Goal: Book appointment/travel/reservation

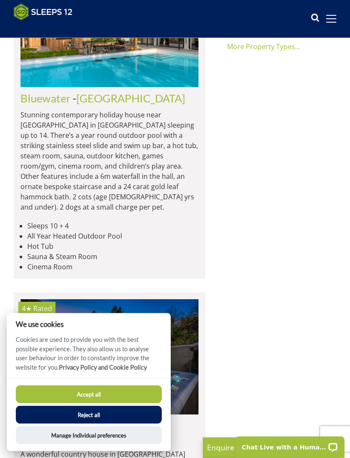
click at [125, 403] on button "Accept all" at bounding box center [89, 394] width 146 height 18
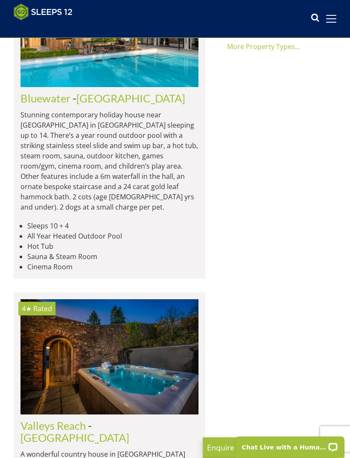
scroll to position [701, 0]
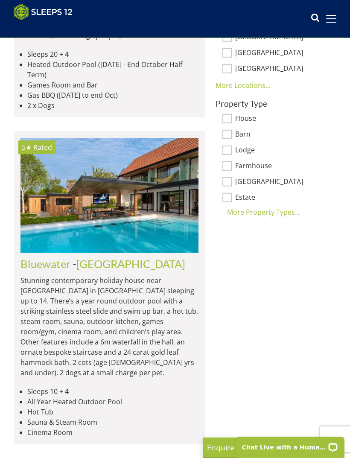
scroll to position [534, 0]
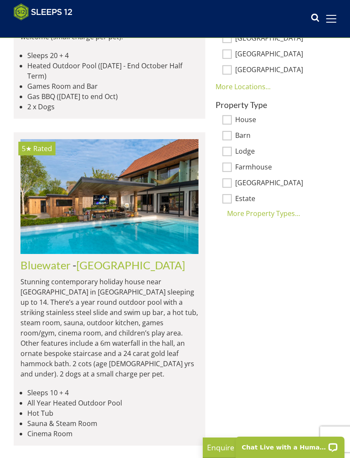
click at [95, 203] on img at bounding box center [109, 196] width 178 height 115
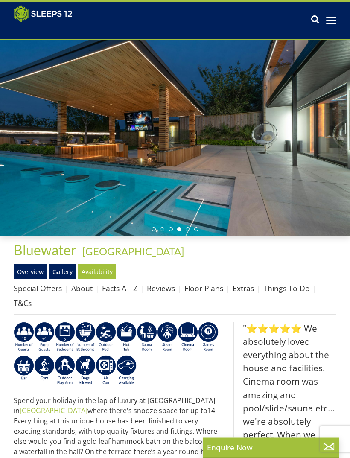
scroll to position [27, 0]
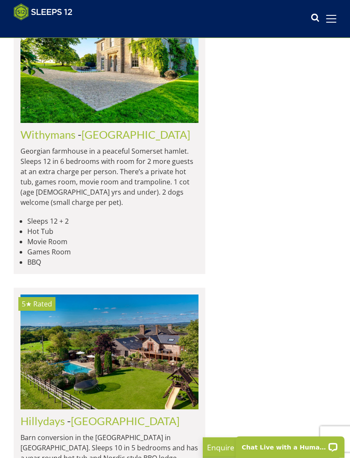
scroll to position [2531, 0]
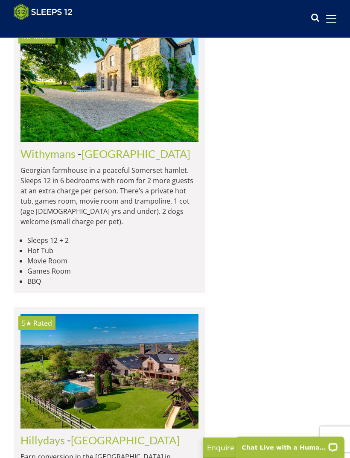
click at [159, 314] on img at bounding box center [109, 371] width 178 height 115
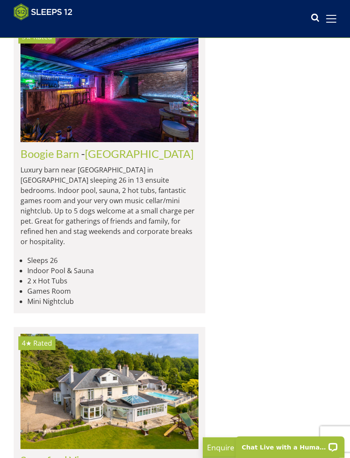
scroll to position [3729, 0]
